Goal: Information Seeking & Learning: Learn about a topic

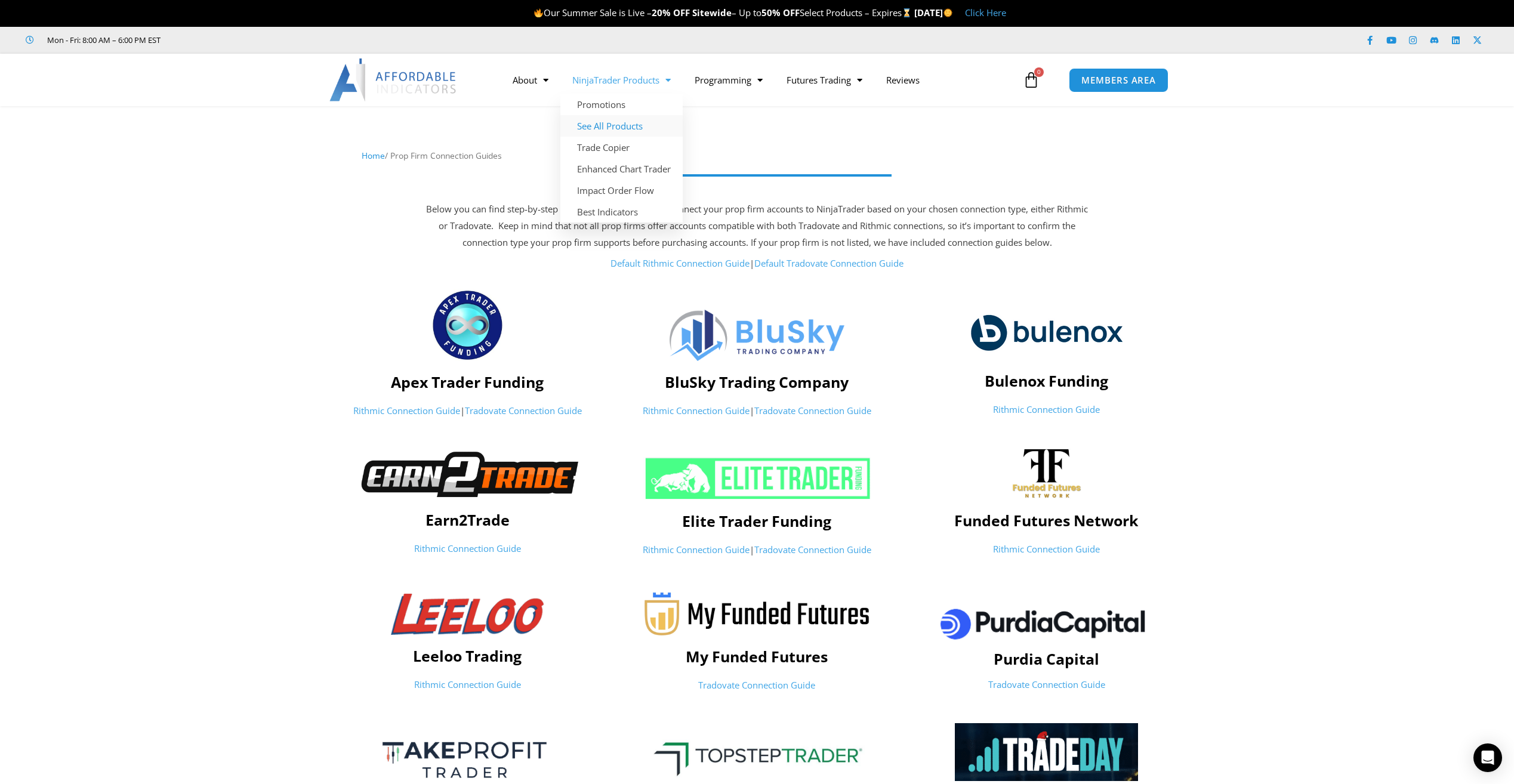
click at [601, 126] on link "See All Products" at bounding box center [622, 126] width 123 height 22
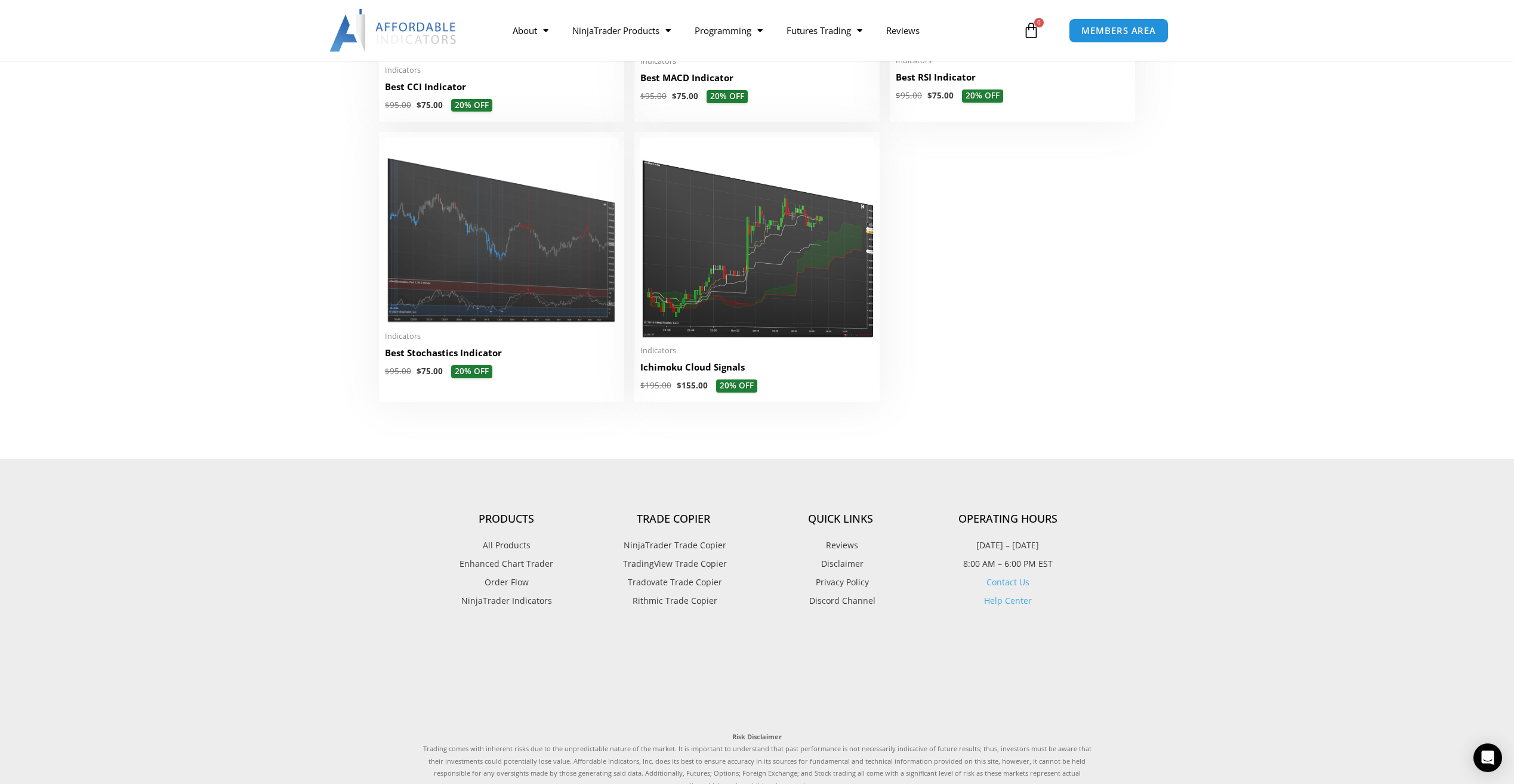
scroll to position [2745, 0]
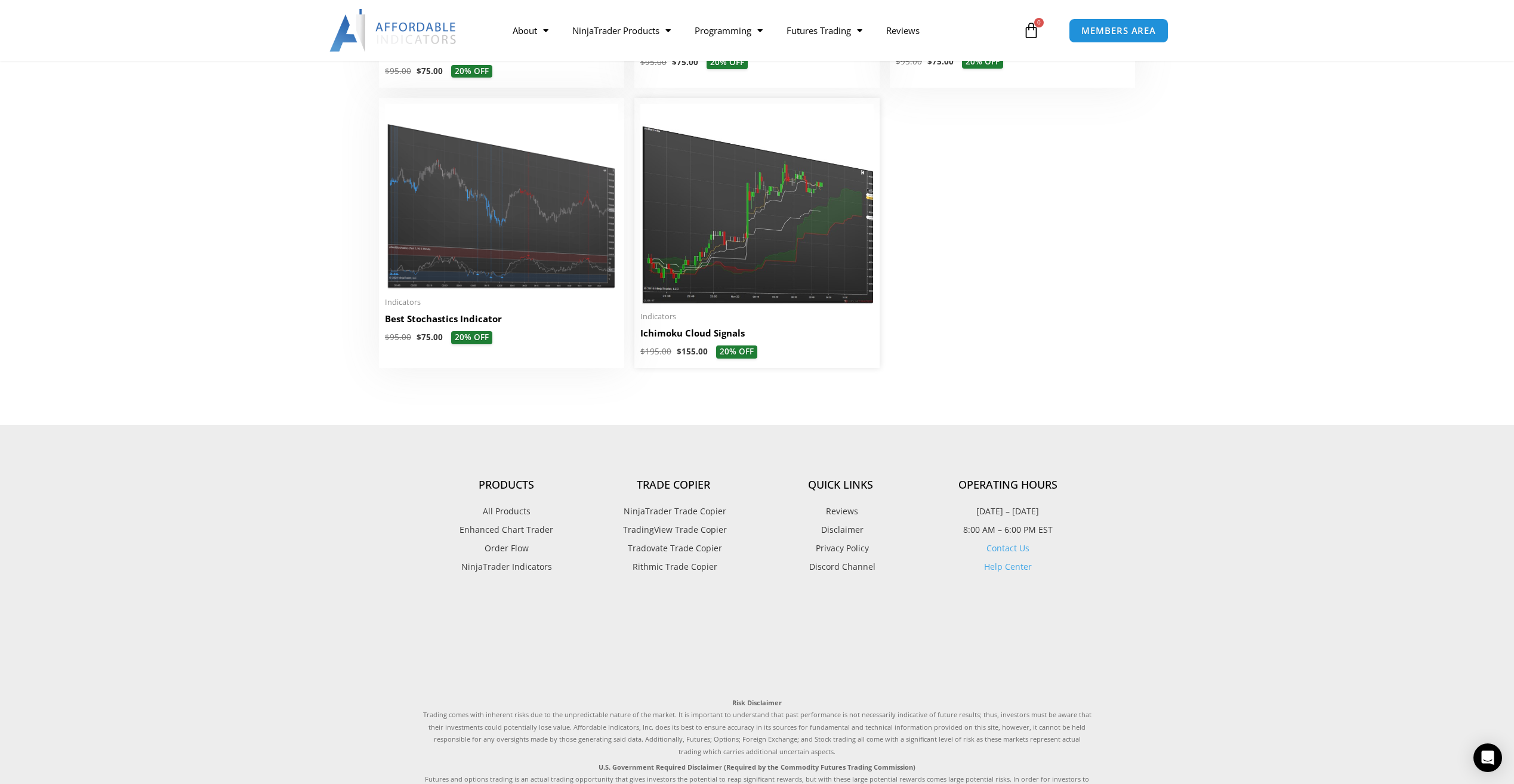
click at [741, 238] on img at bounding box center [757, 204] width 234 height 200
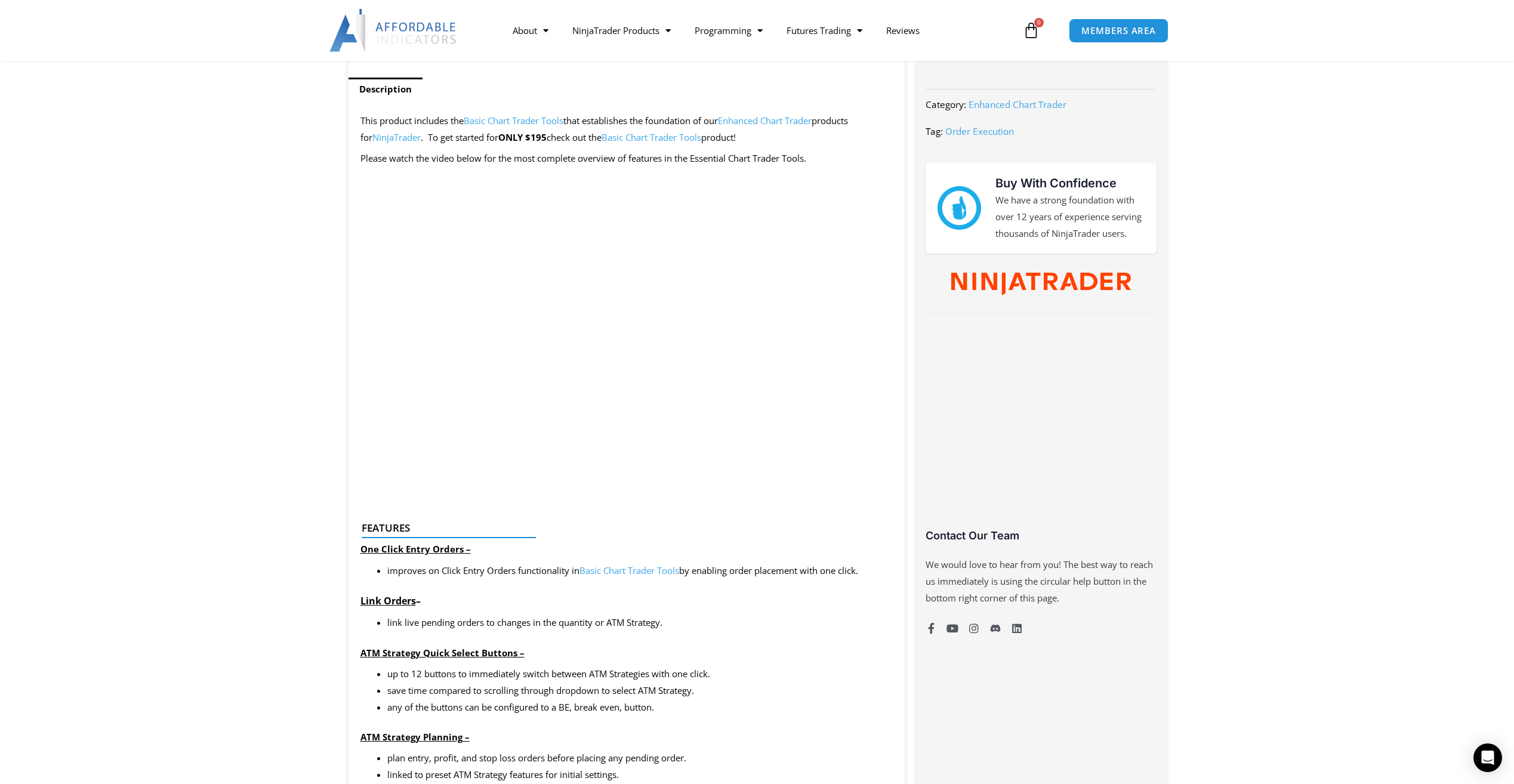
scroll to position [418, 0]
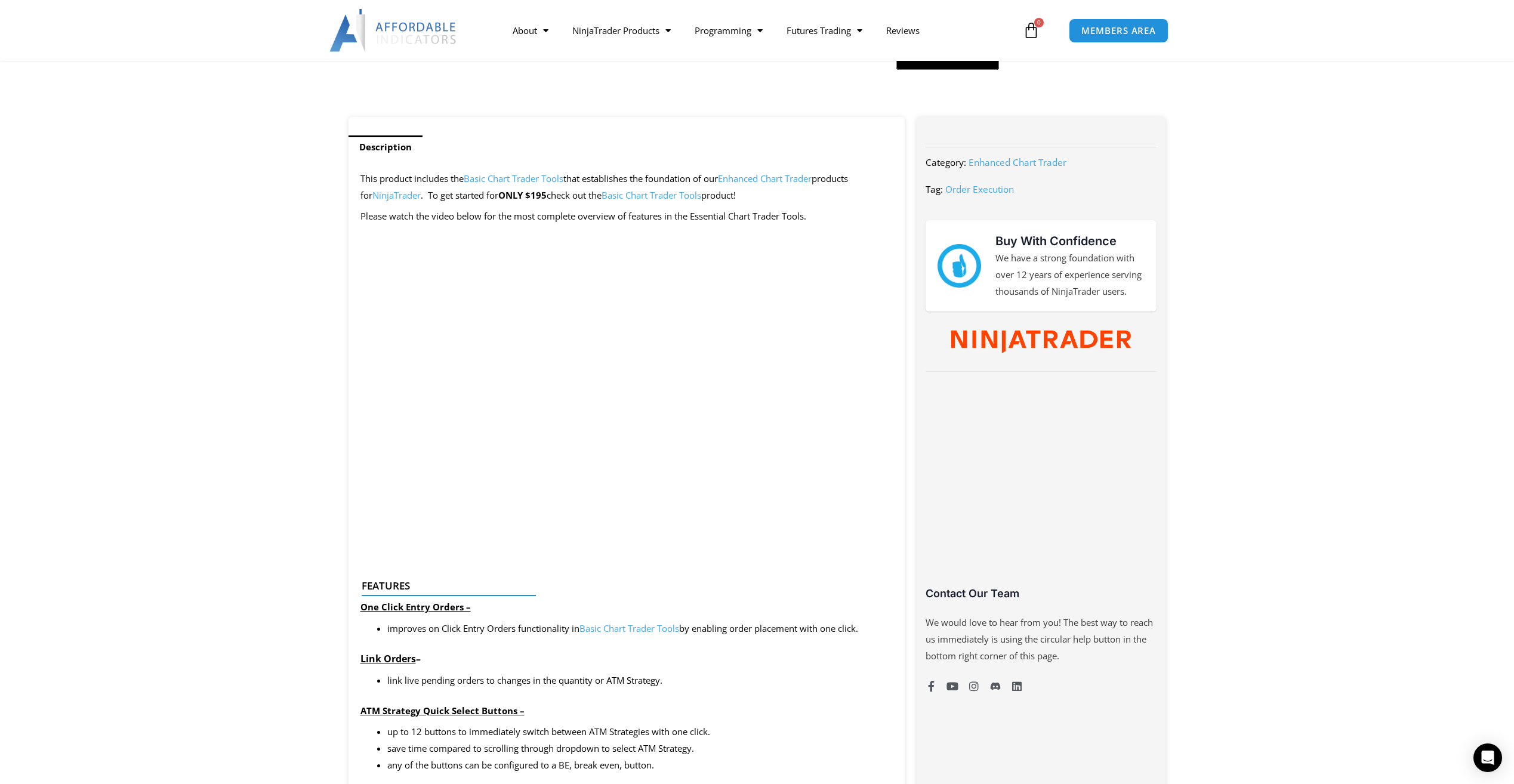
click at [423, 25] on img at bounding box center [393, 30] width 128 height 43
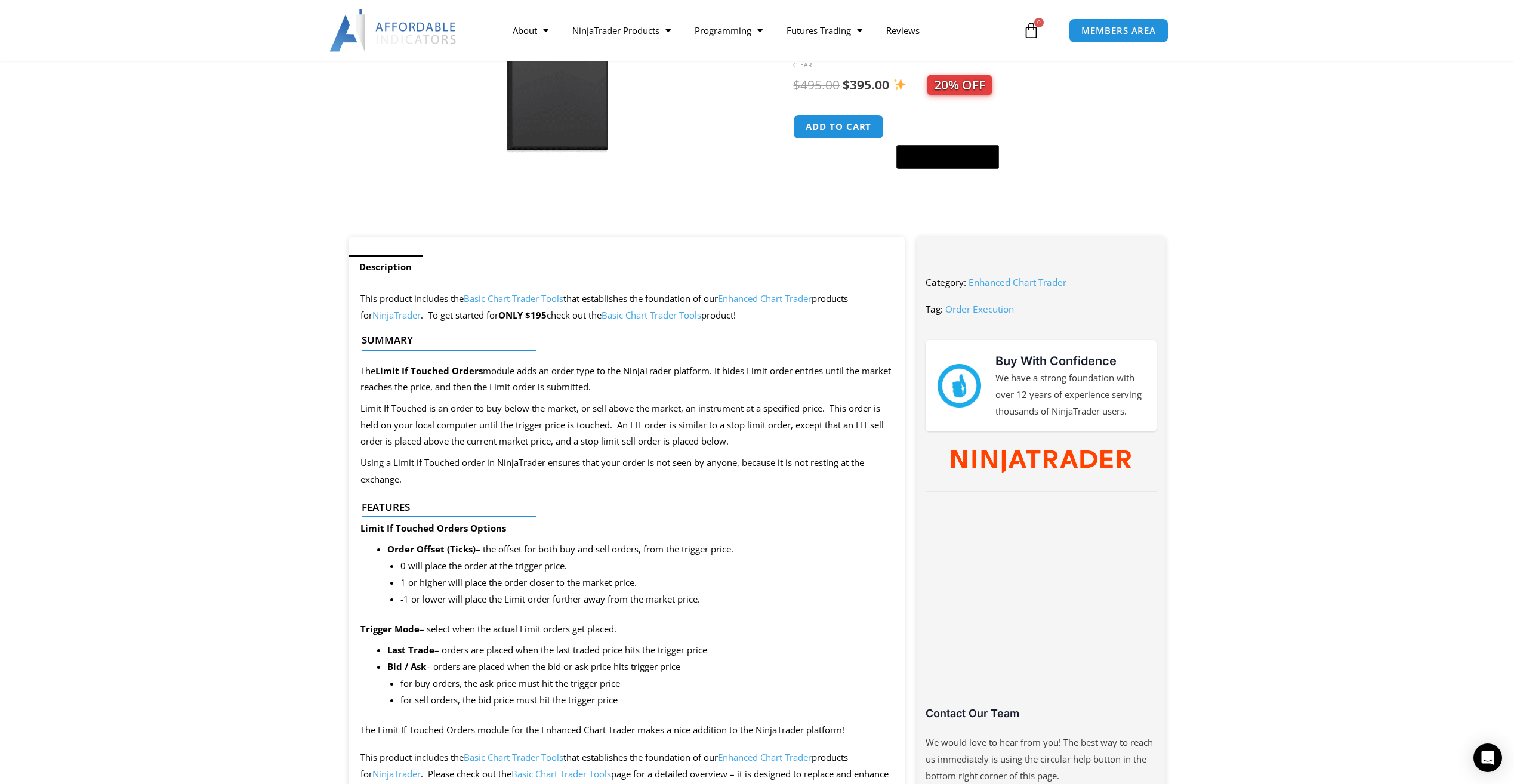
scroll to position [298, 0]
drag, startPoint x: 506, startPoint y: 368, endPoint x: 583, endPoint y: 368, distance: 77.0
click at [580, 367] on div at bounding box center [622, 360] width 521 height 28
click at [680, 382] on p "The Limit If Touched Orders module adds an order type to the NinjaTrader platfo…" at bounding box center [627, 379] width 533 height 33
drag, startPoint x: 374, startPoint y: 407, endPoint x: 557, endPoint y: 404, distance: 183.0
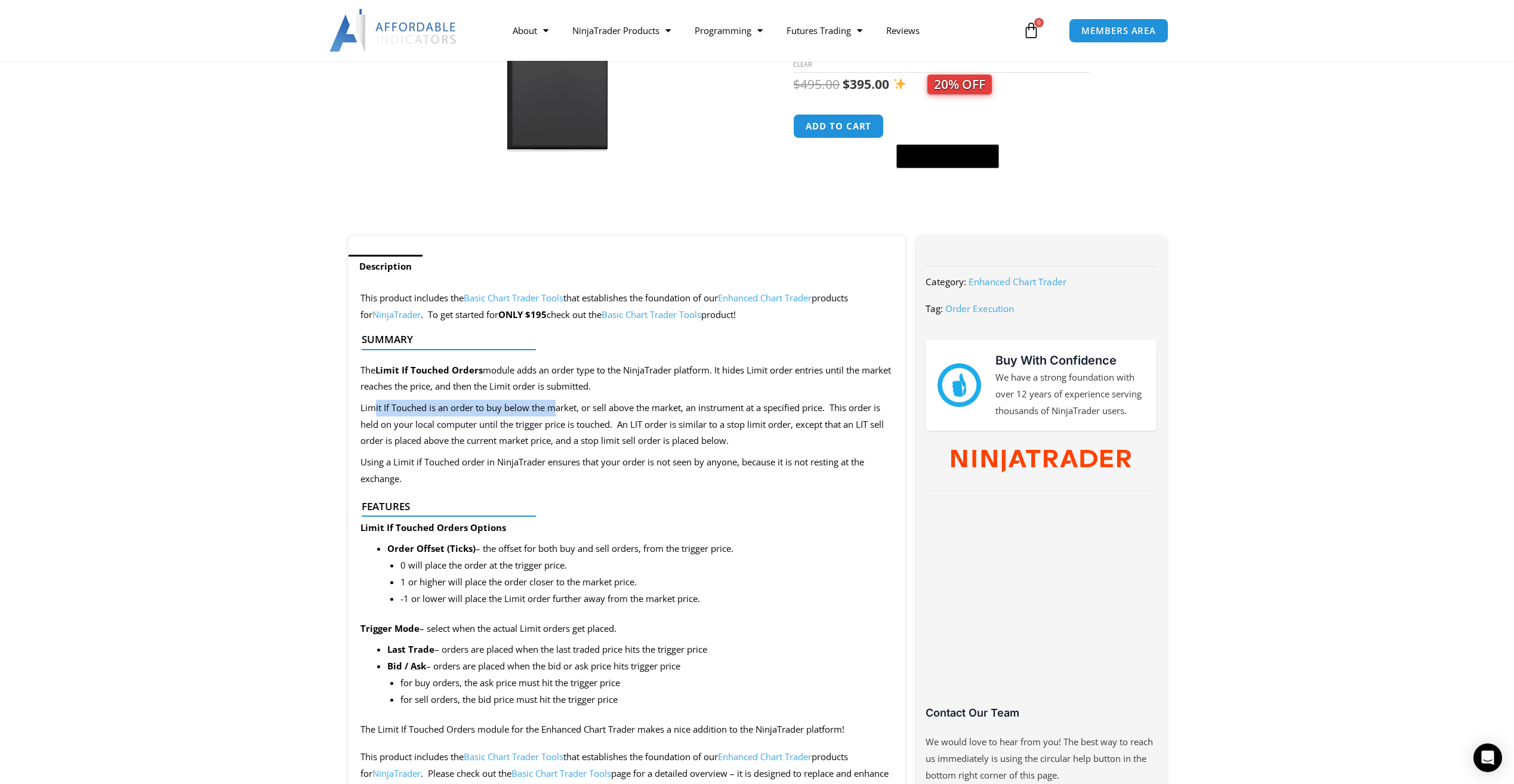
click at [557, 404] on p "Limit If Touched is an order to buy below the market, or sell above the market,…" at bounding box center [627, 424] width 533 height 50
drag, startPoint x: 557, startPoint y: 404, endPoint x: 584, endPoint y: 476, distance: 76.9
click at [595, 476] on p "Using a Limit if Touched order in NinjaTrader ensures that your order is not se…" at bounding box center [627, 471] width 533 height 33
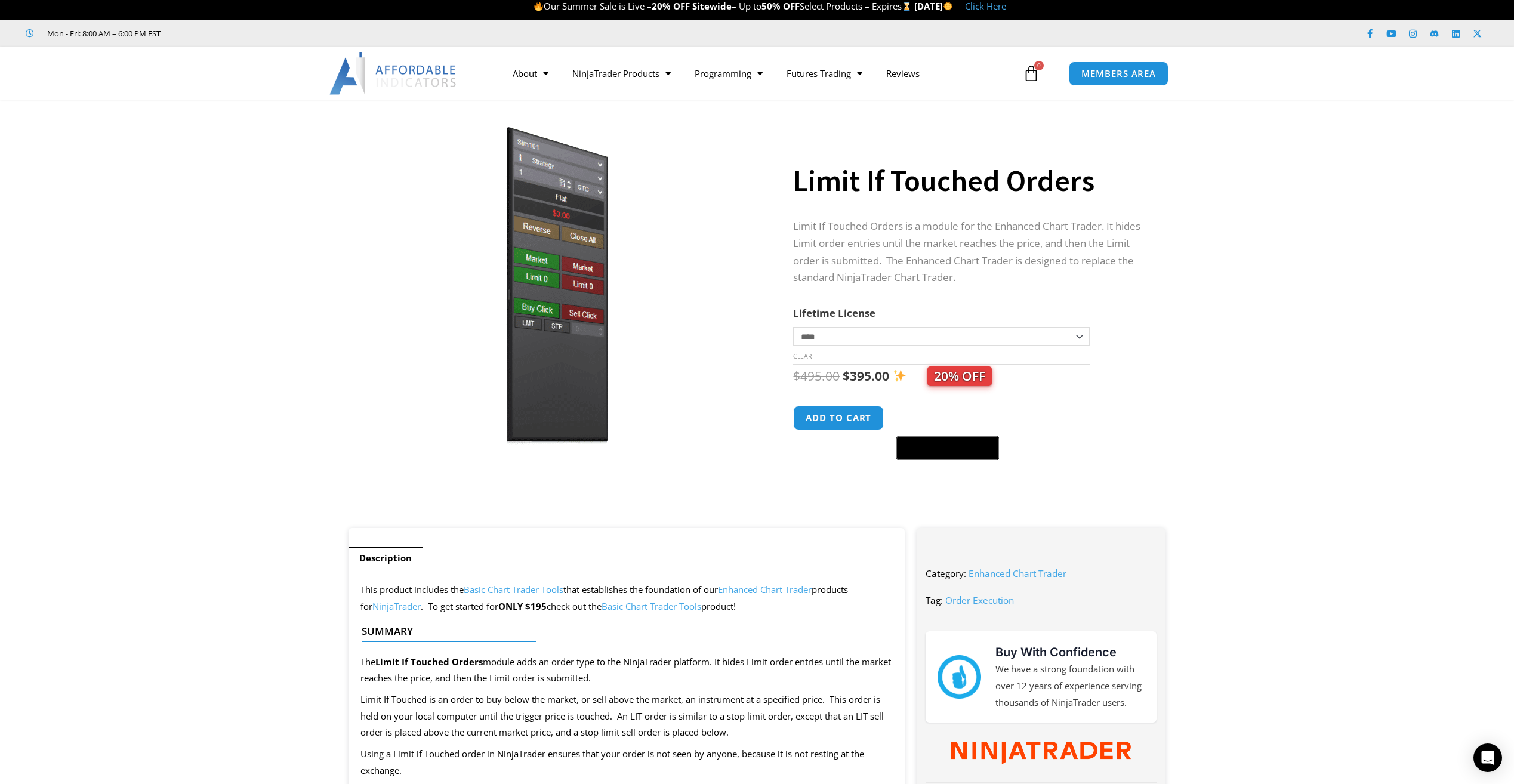
scroll to position [0, 0]
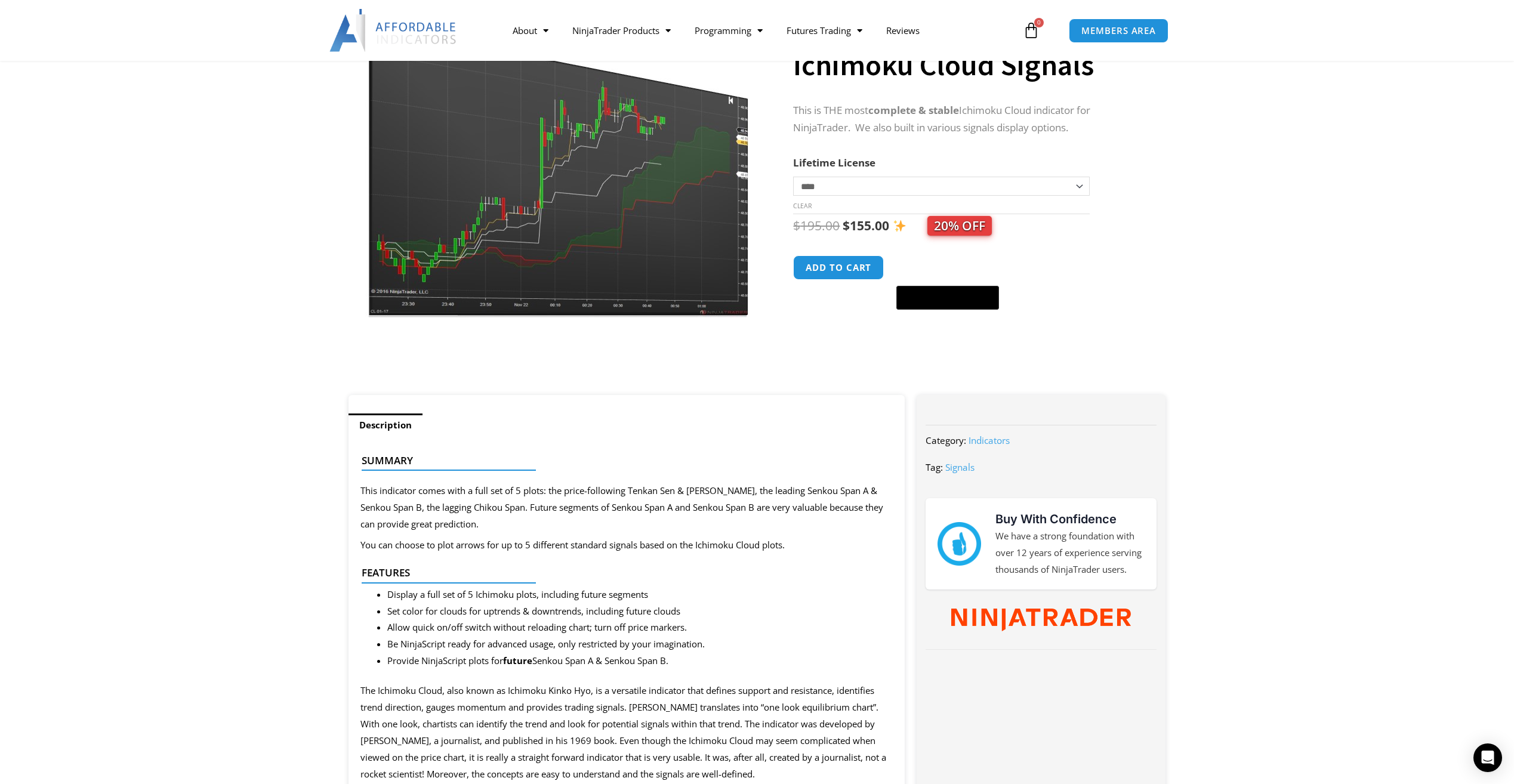
scroll to position [120, 0]
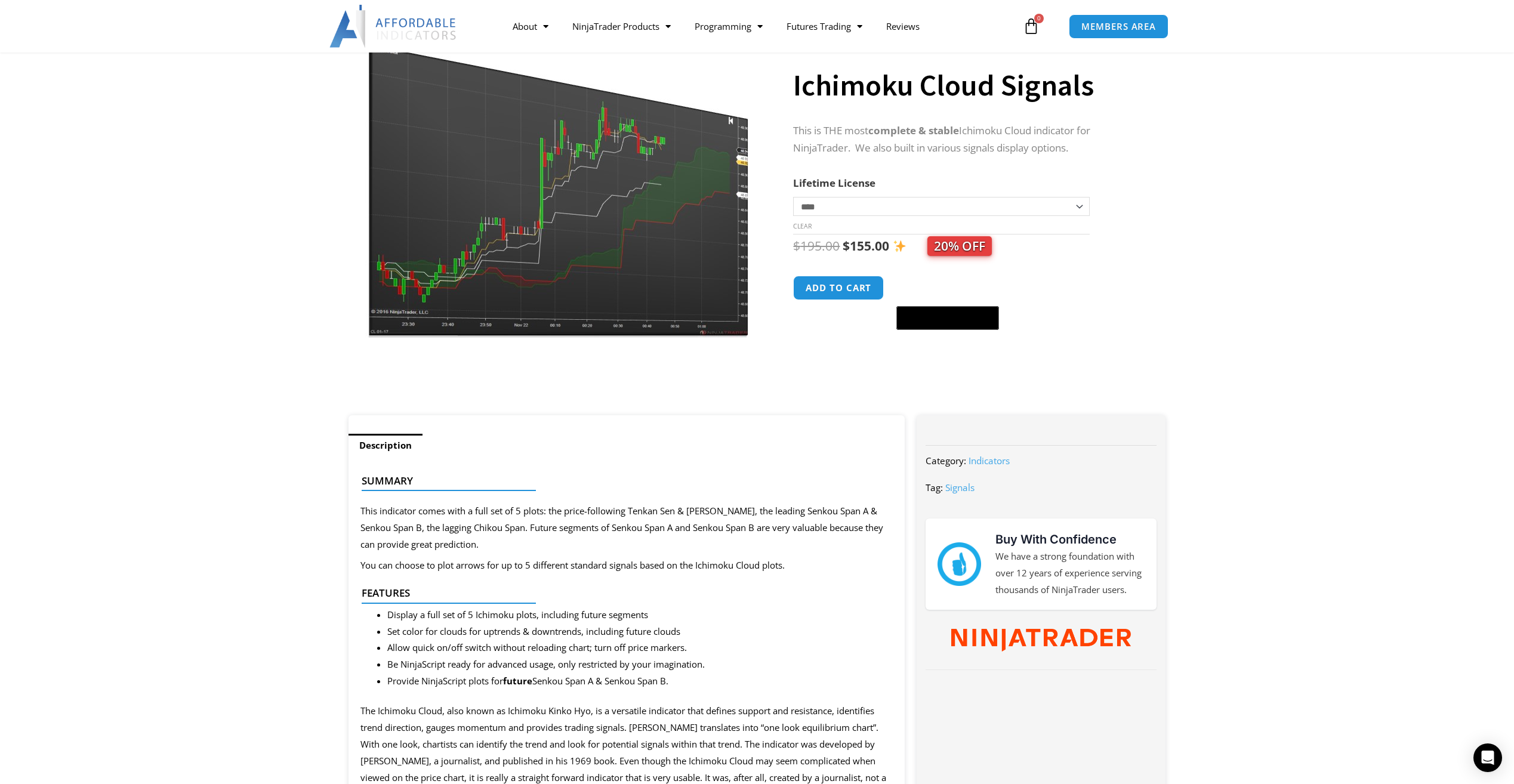
click at [286, 346] on section "**********" at bounding box center [757, 207] width 1514 height 416
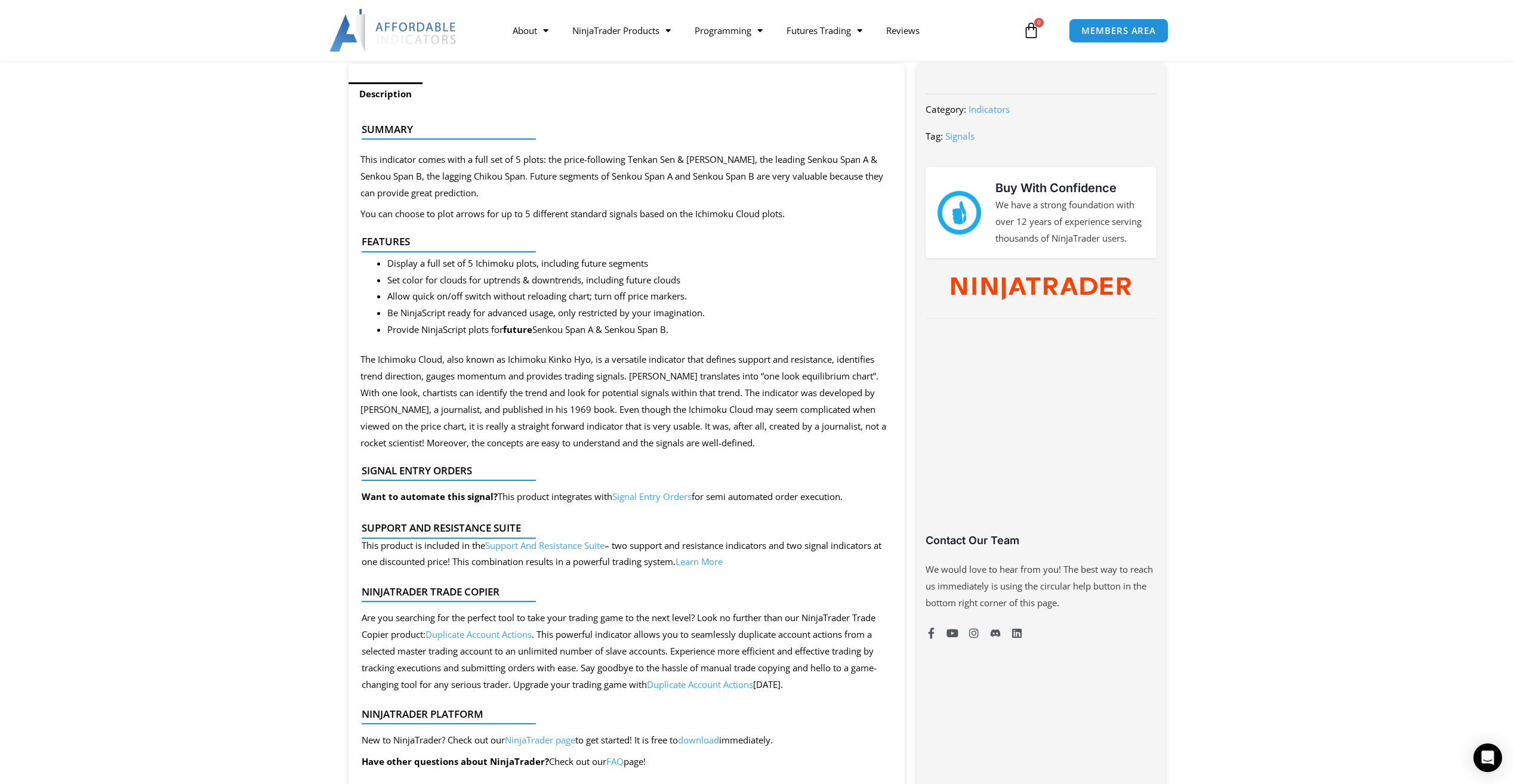
scroll to position [477, 0]
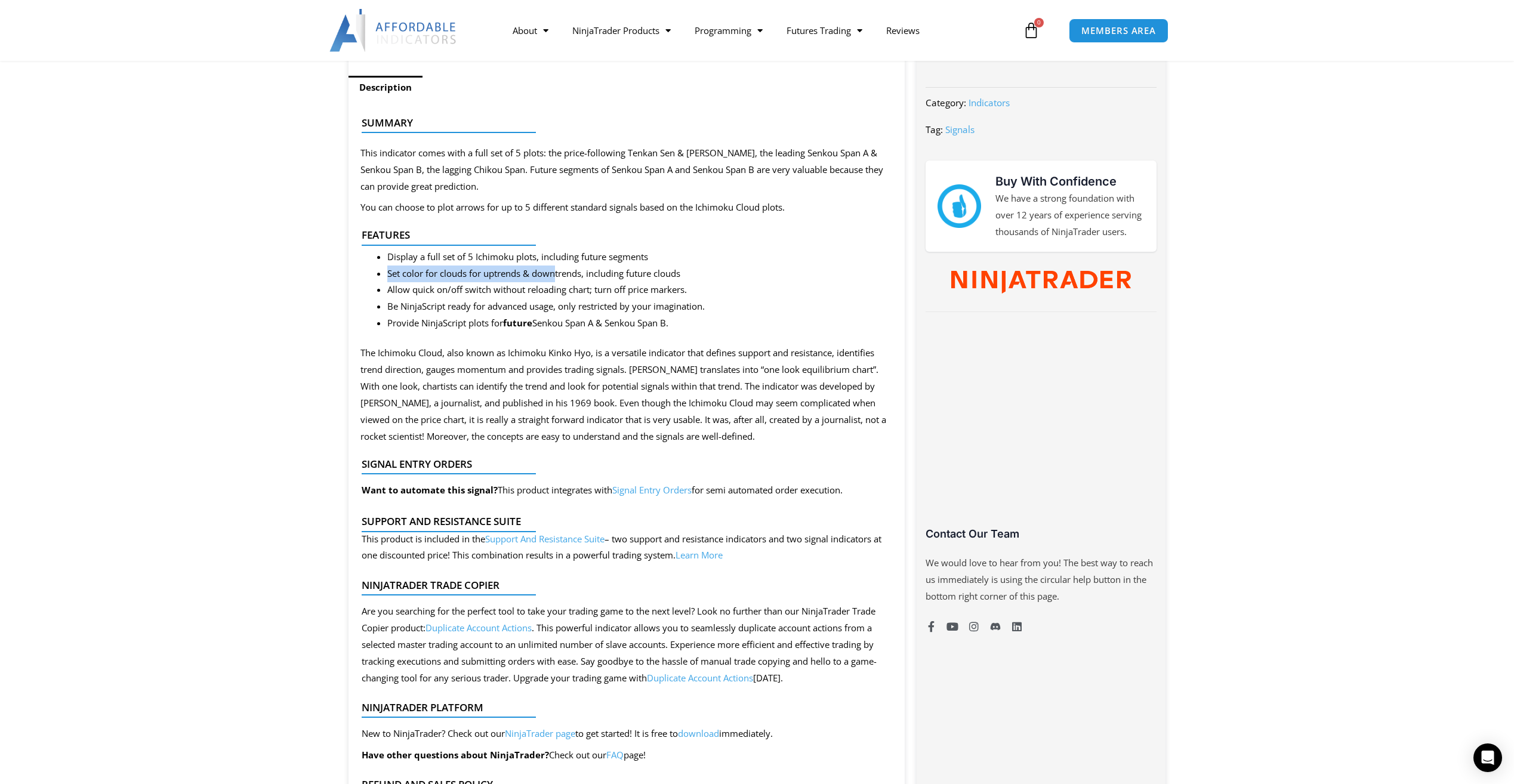
drag, startPoint x: 387, startPoint y: 278, endPoint x: 557, endPoint y: 270, distance: 170.2
click at [557, 270] on li "Set color for clouds for uptrends & downtrends, including future clouds" at bounding box center [641, 273] width 506 height 17
drag, startPoint x: 557, startPoint y: 270, endPoint x: 447, endPoint y: 302, distance: 114.6
click at [463, 295] on li "Allow quick on/off switch without reloading chart; turn off price markers." at bounding box center [641, 289] width 506 height 17
click at [424, 302] on li "Be NinjaScript ready for advanced usage, only restricted by your imagination." at bounding box center [641, 306] width 506 height 17
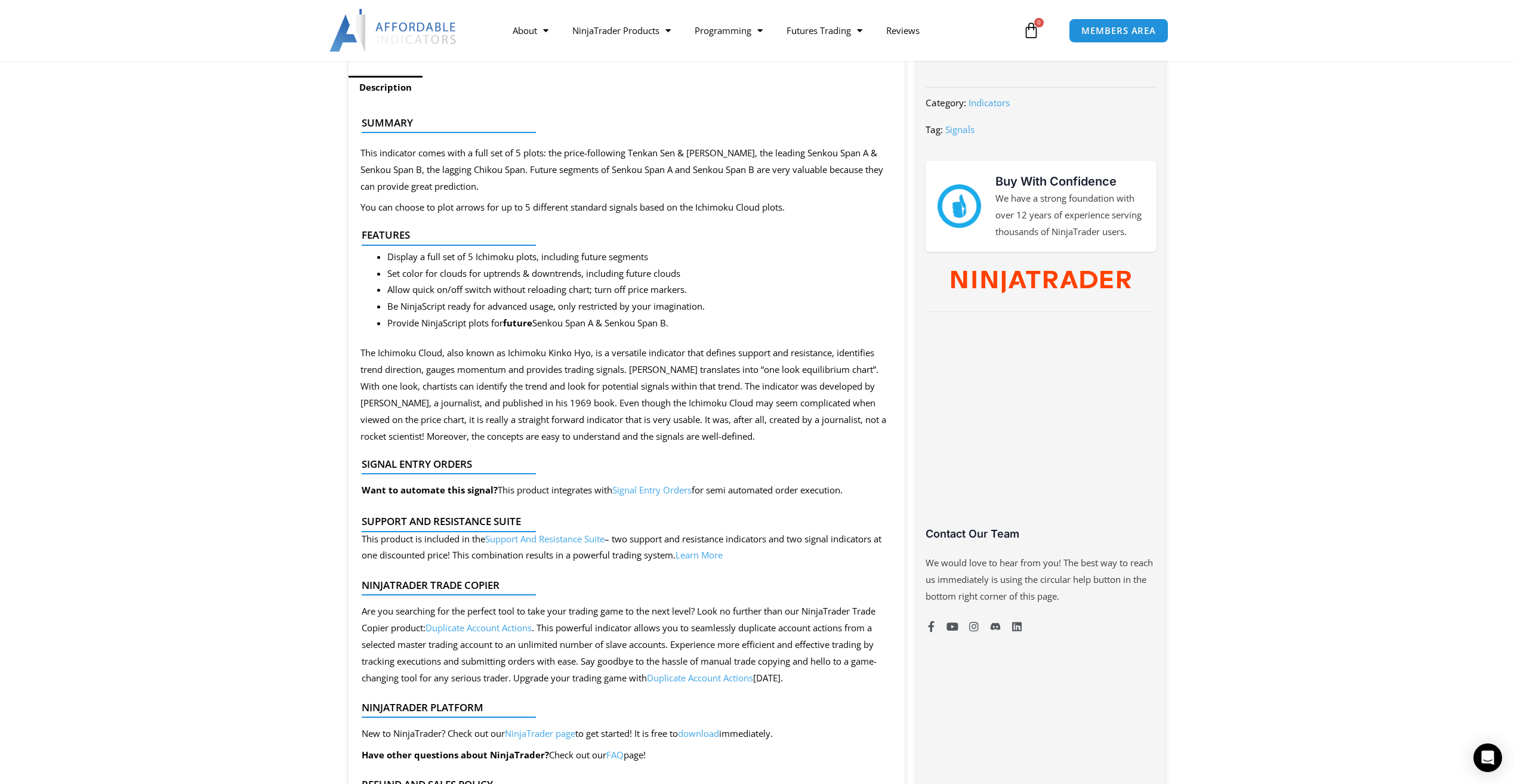
drag, startPoint x: 694, startPoint y: 284, endPoint x: 702, endPoint y: 285, distance: 8.1
click at [699, 287] on li "Allow quick on/off switch without reloading chart; turn off price markers." at bounding box center [641, 289] width 506 height 17
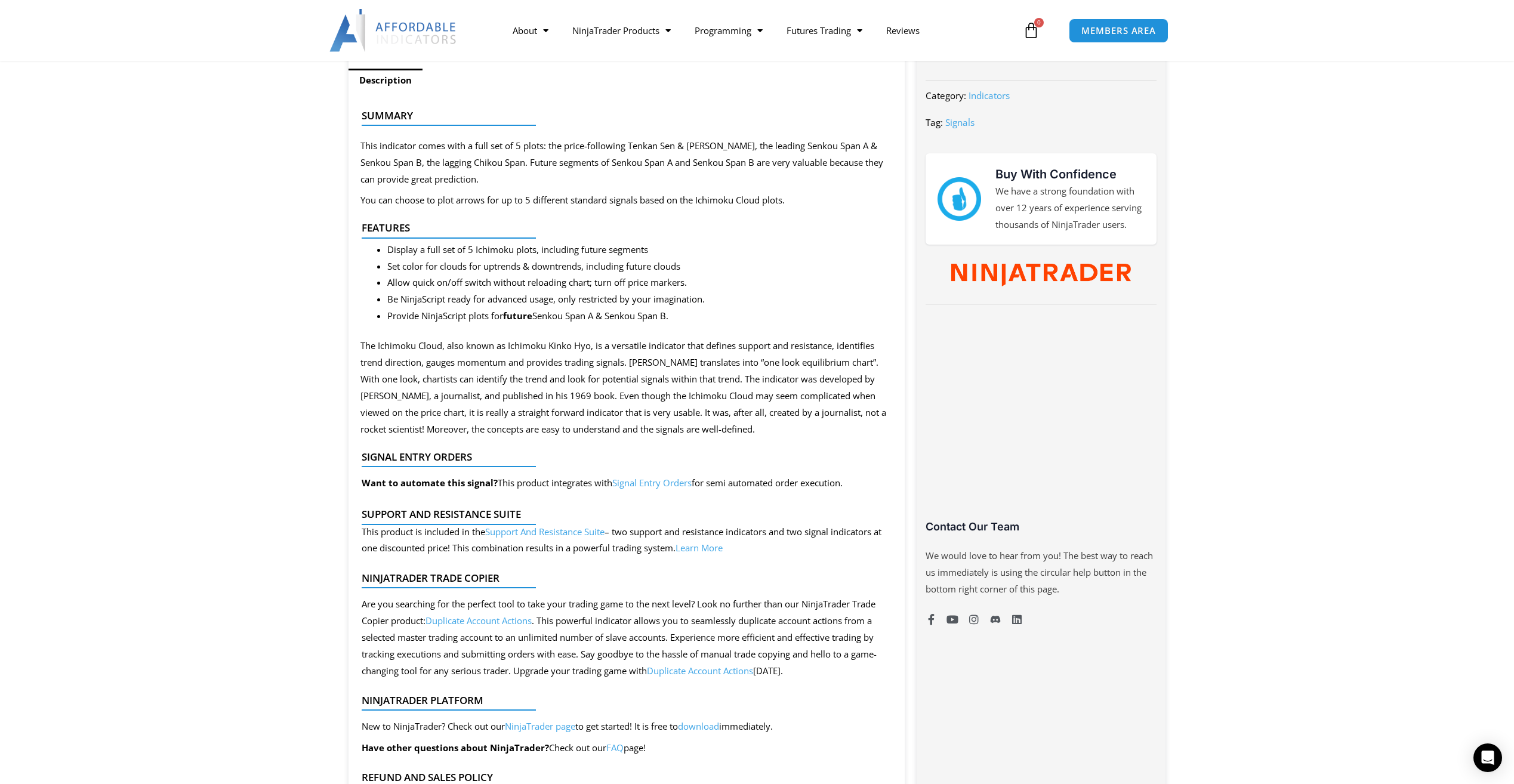
scroll to position [418, 0]
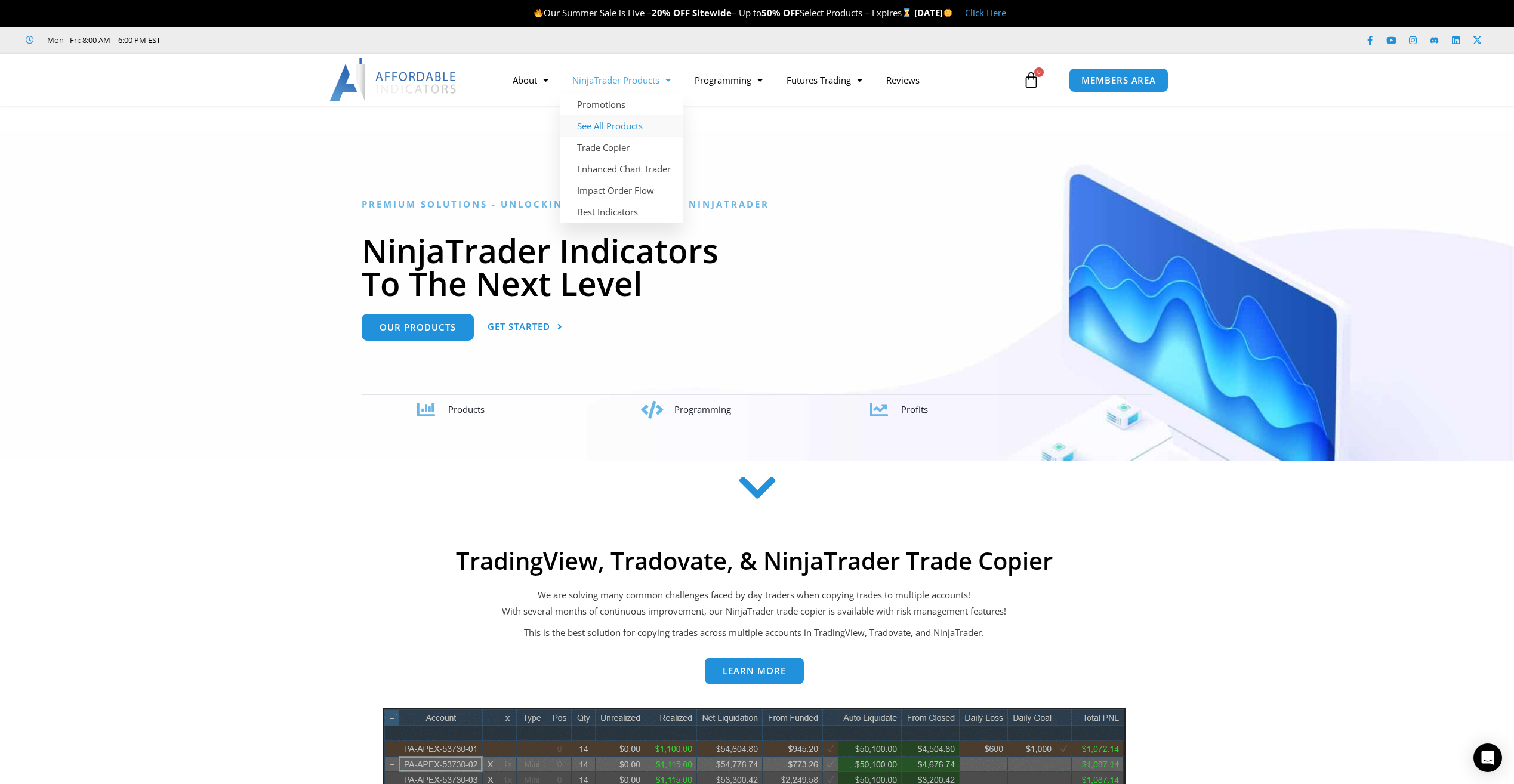
click at [607, 126] on link "See All Products" at bounding box center [622, 126] width 123 height 22
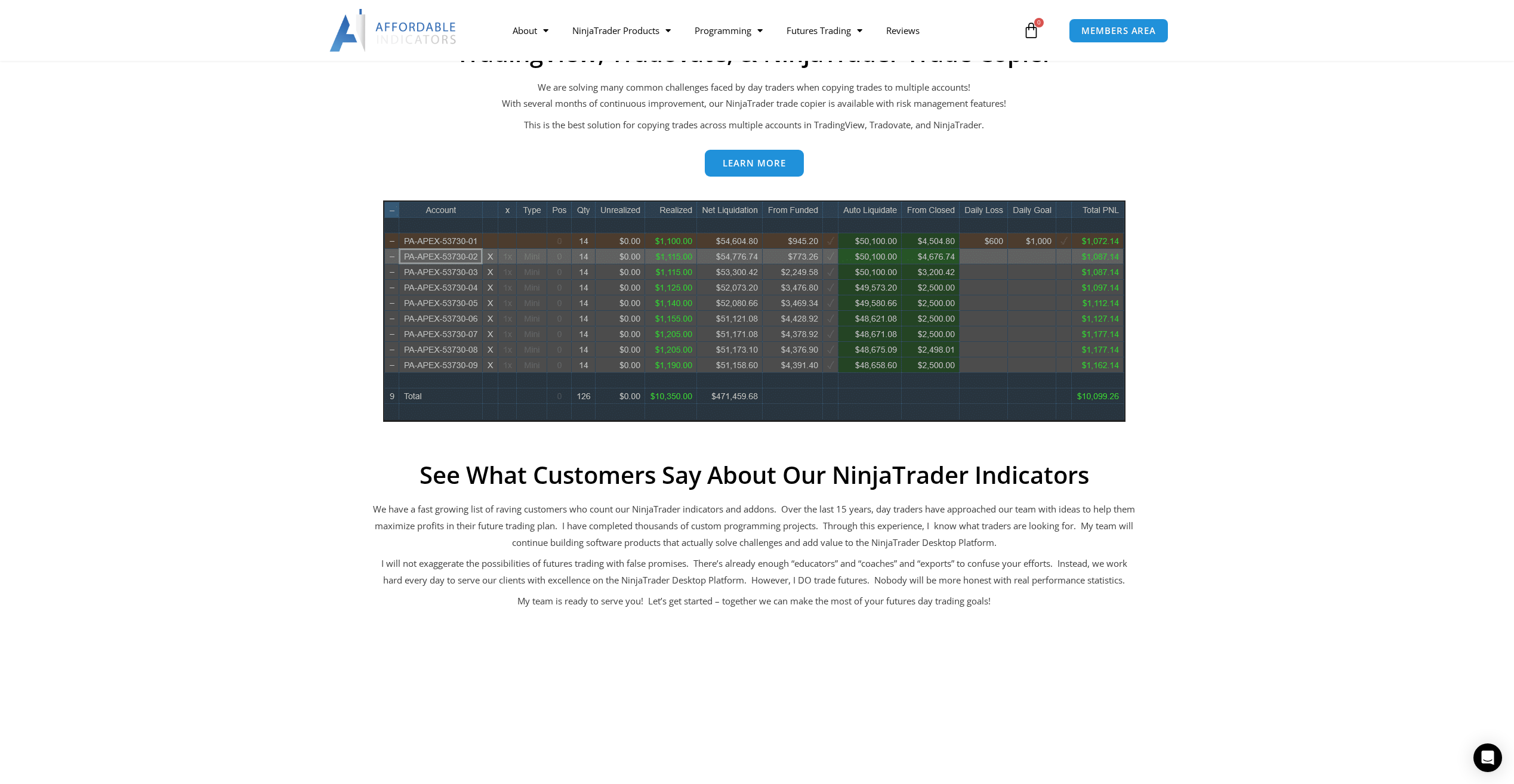
scroll to position [537, 0]
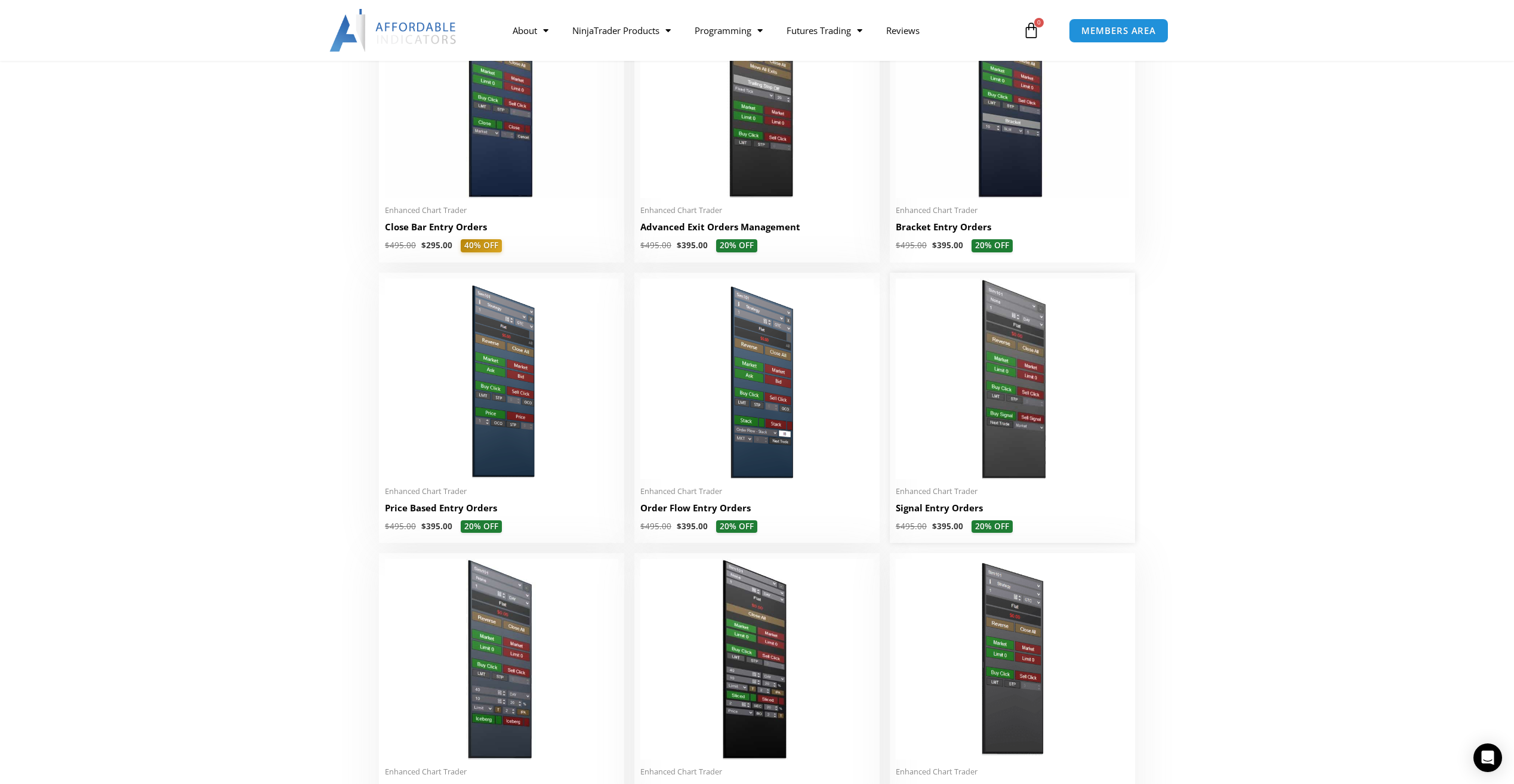
scroll to position [895, 0]
click at [999, 395] on img at bounding box center [1013, 377] width 234 height 200
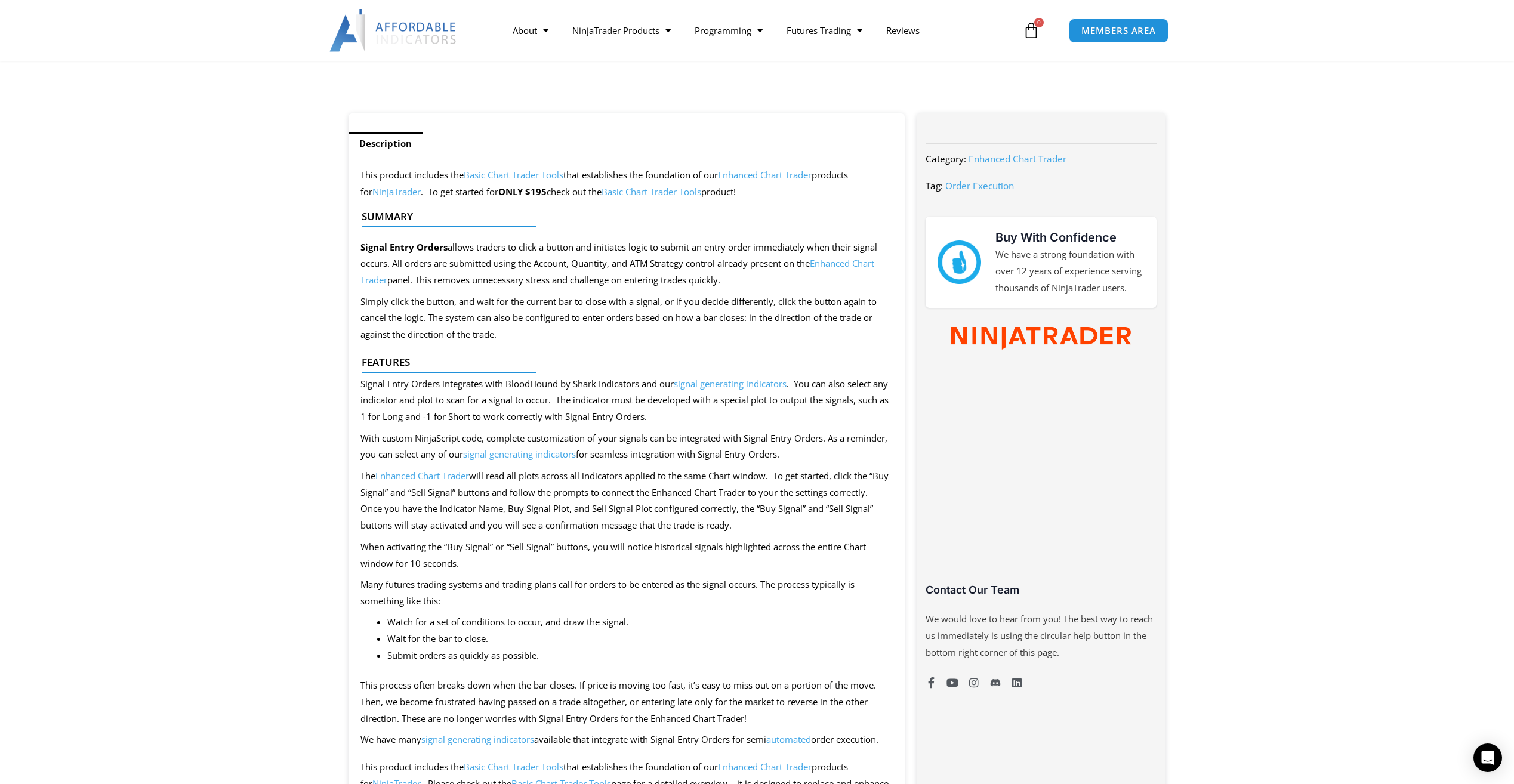
scroll to position [477, 0]
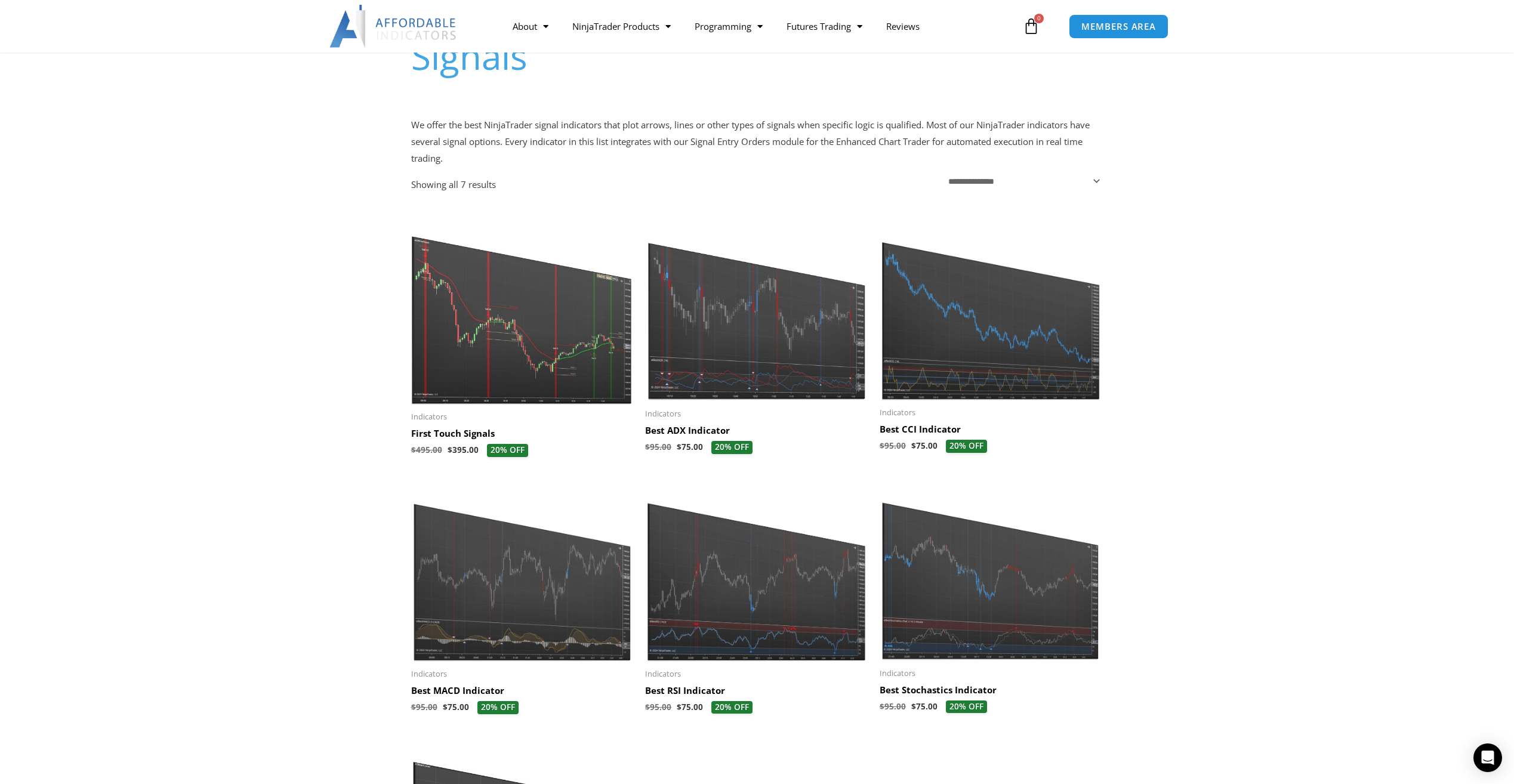
scroll to position [120, 0]
